Goal: Navigation & Orientation: Find specific page/section

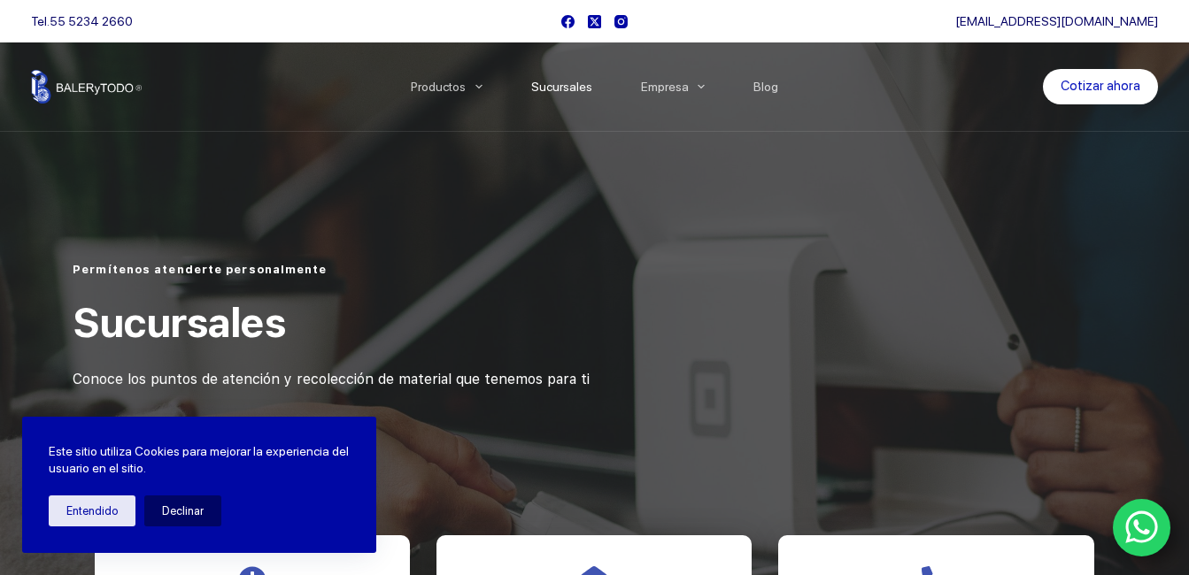
click at [576, 87] on link "Sucursales" at bounding box center [561, 87] width 110 height 0
click at [577, 87] on link "Sucursales" at bounding box center [561, 87] width 110 height 0
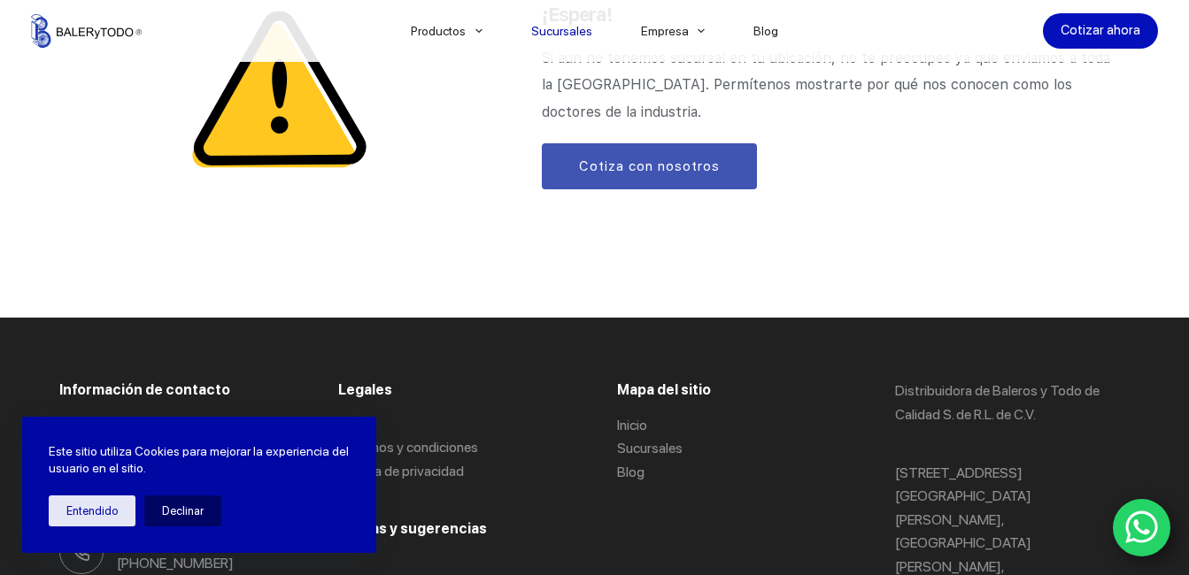
scroll to position [2509, 0]
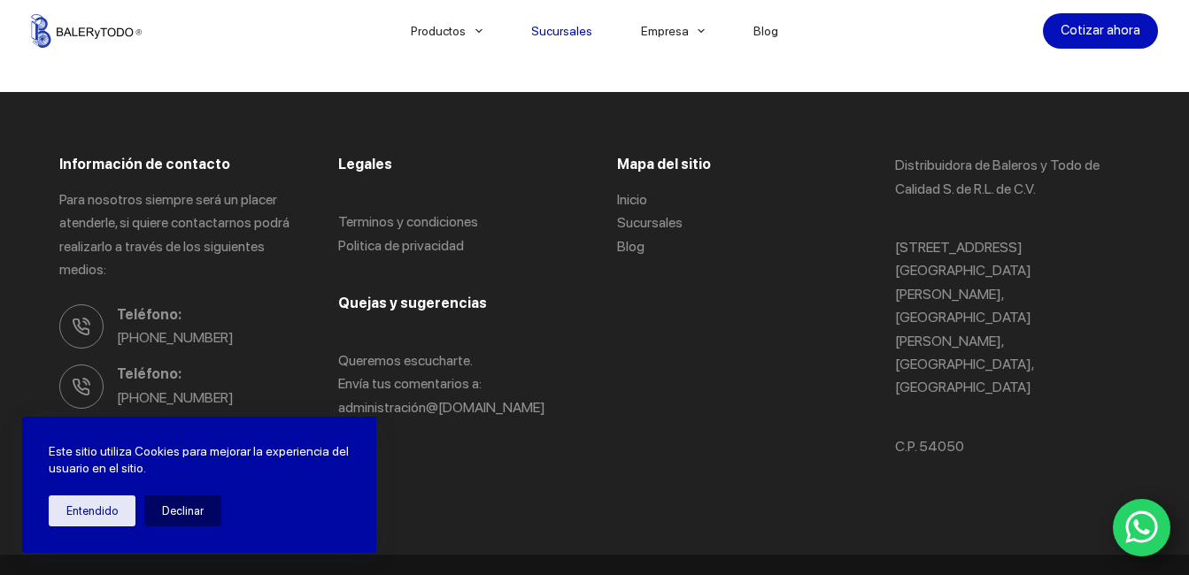
click at [648, 366] on div "Mapa del sitio Inicio Sucursales Blog" at bounding box center [734, 323] width 235 height 339
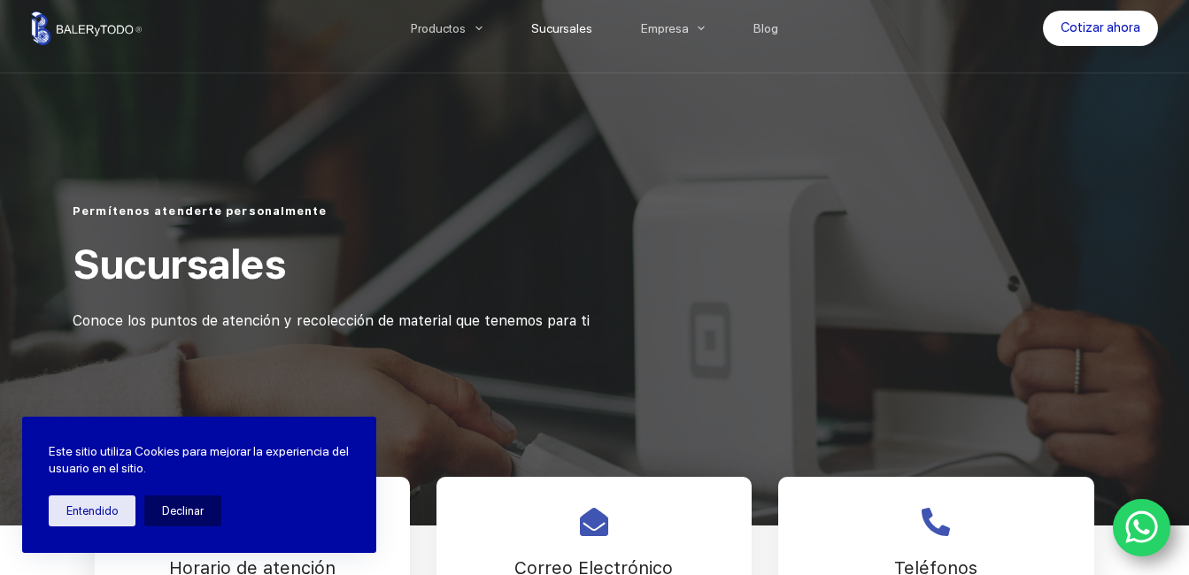
scroll to position [0, 0]
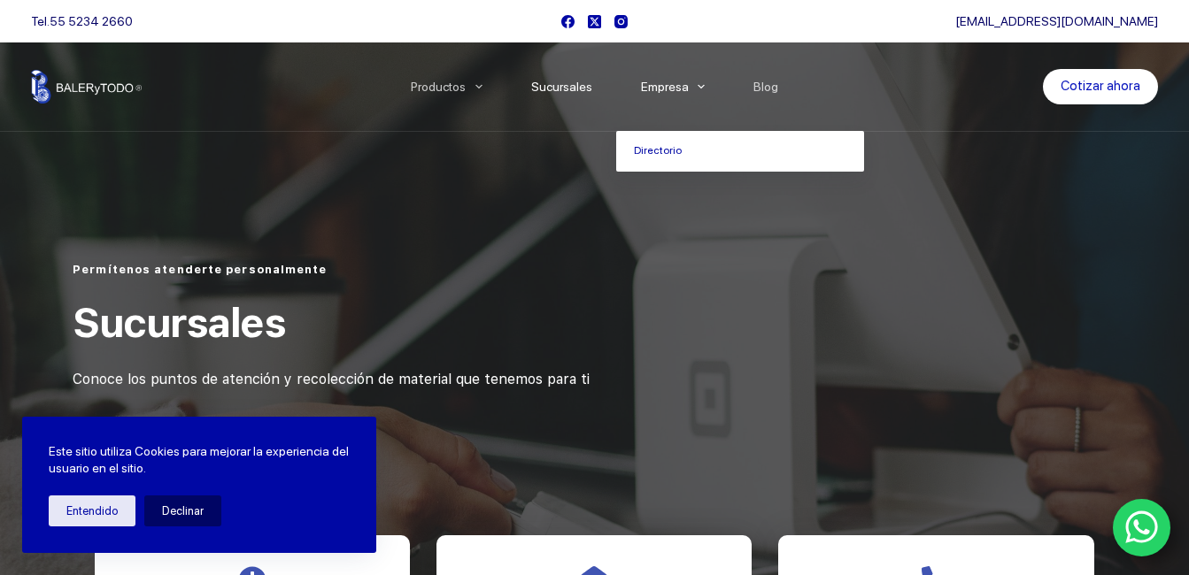
click at [685, 87] on link "Empresa" at bounding box center [672, 87] width 113 height 0
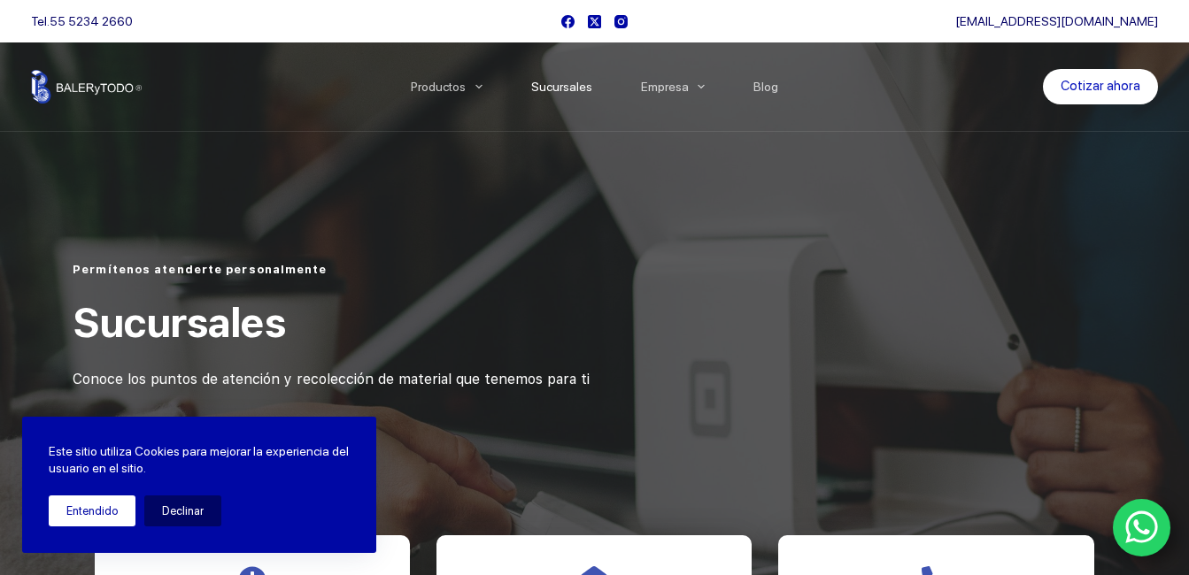
click at [92, 506] on button "Entendido" at bounding box center [92, 511] width 87 height 31
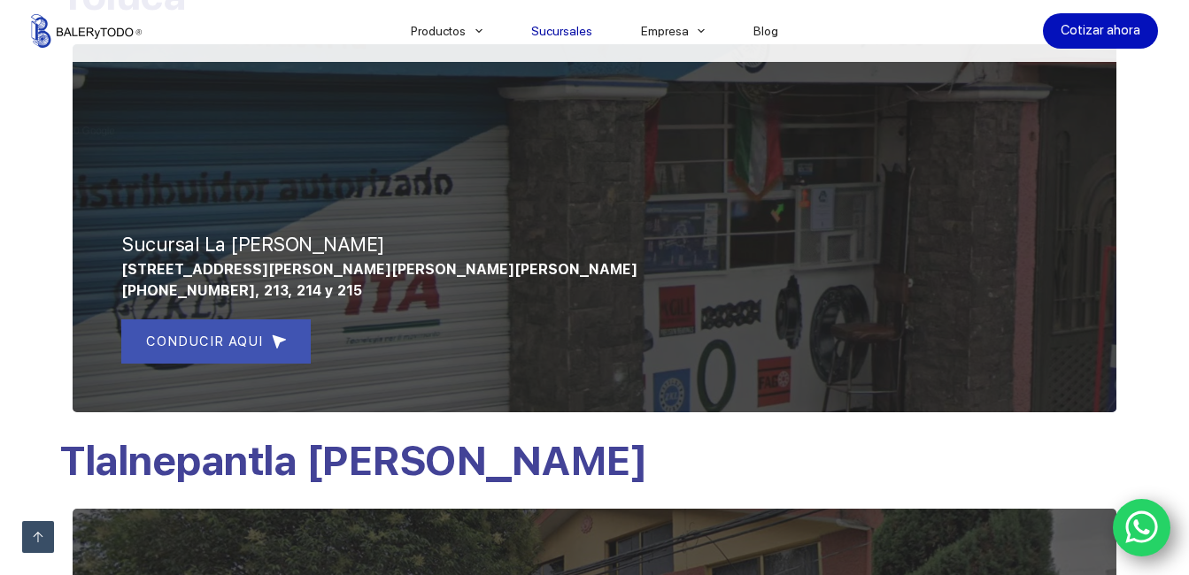
scroll to position [1328, 0]
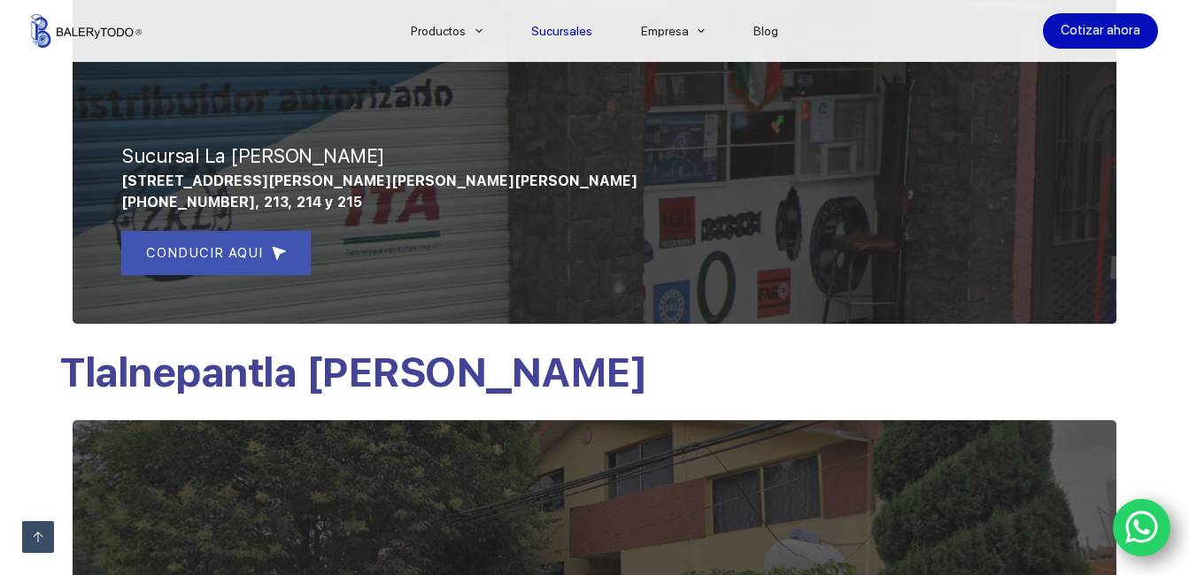
drag, startPoint x: 112, startPoint y: 148, endPoint x: 813, endPoint y: 176, distance: 700.9
click at [813, 176] on div "Sucursal La Gavia Hacienda La Gavia 66, Fraccionamiento Santa Elena, San Mateo …" at bounding box center [594, 139] width 1070 height 395
copy div "Sucursal La Gavia Hacienda La Gavia 66, Fraccionamiento Santa Elena, San Mateo …"
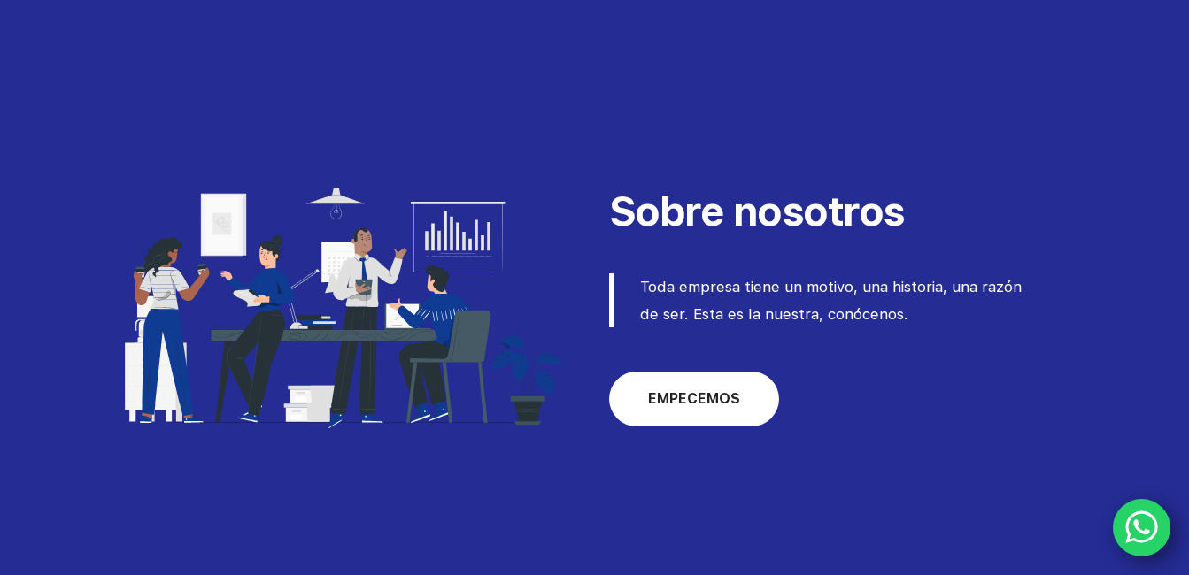
click at [668, 407] on span "EMPECEMOS" at bounding box center [694, 399] width 92 height 21
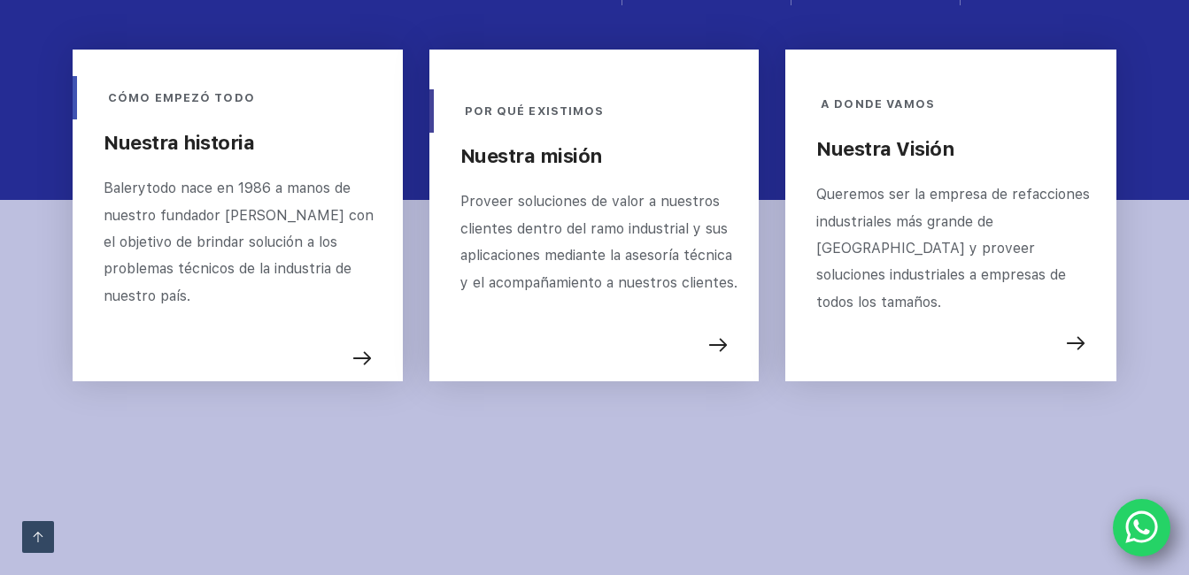
scroll to position [702, 0]
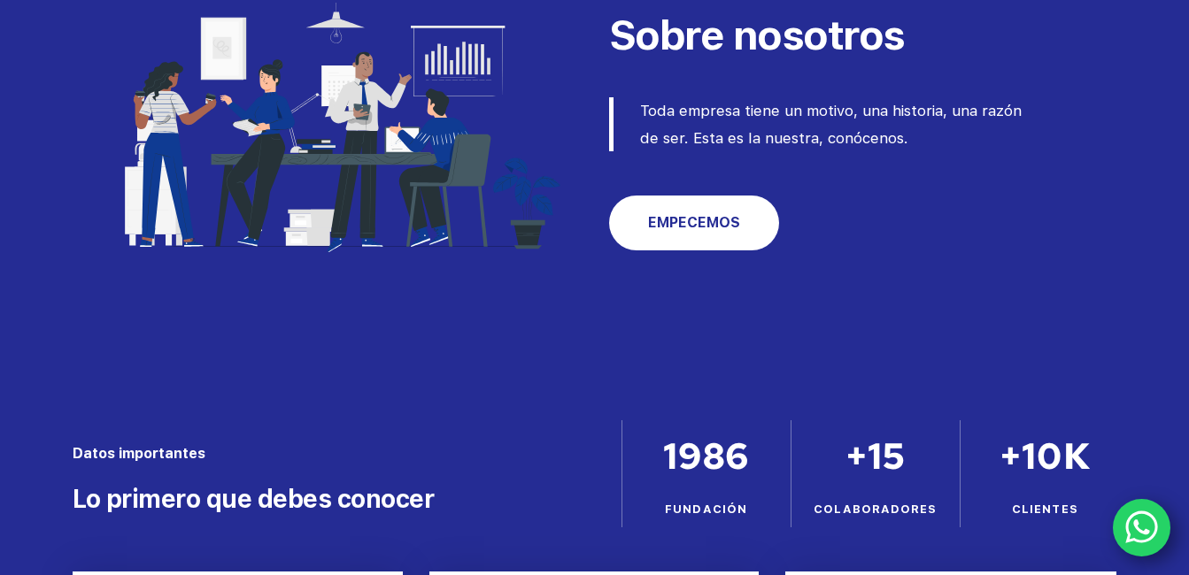
scroll to position [702, 0]
